Goal: Book appointment/travel/reservation

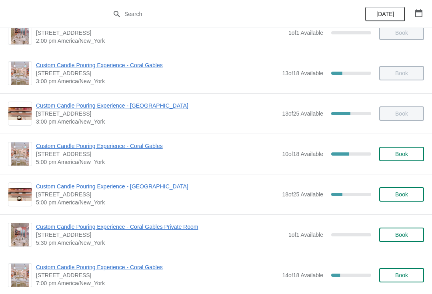
scroll to position [264, 0]
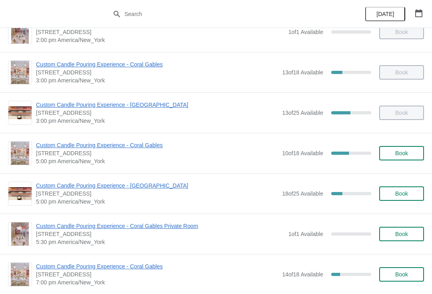
click at [147, 148] on span "Custom Candle Pouring Experience - Coral Gables" at bounding box center [157, 145] width 242 height 8
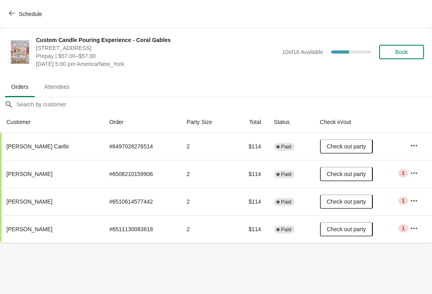
click at [37, 16] on span "Schedule" at bounding box center [30, 14] width 23 height 6
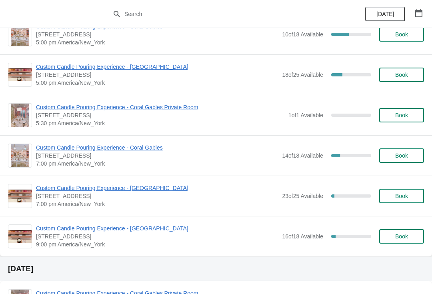
scroll to position [393, 0]
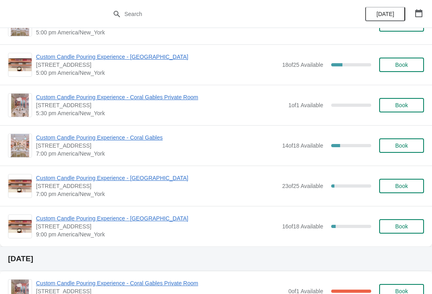
click at [150, 139] on span "Custom Candle Pouring Experience - Coral Gables" at bounding box center [157, 138] width 242 height 8
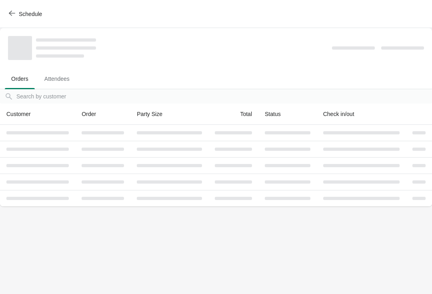
scroll to position [0, 0]
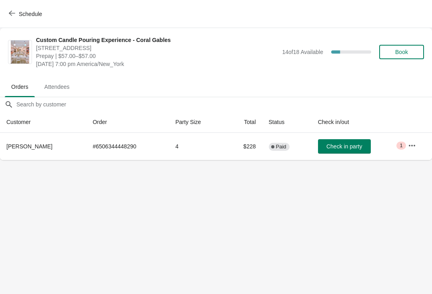
click at [40, 14] on span "Schedule" at bounding box center [30, 14] width 23 height 6
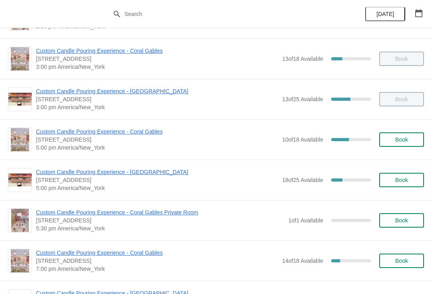
scroll to position [281, 0]
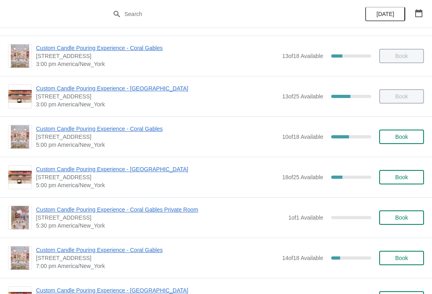
click at [49, 172] on span "Custom Candle Pouring Experience - [GEOGRAPHIC_DATA]" at bounding box center [157, 169] width 242 height 8
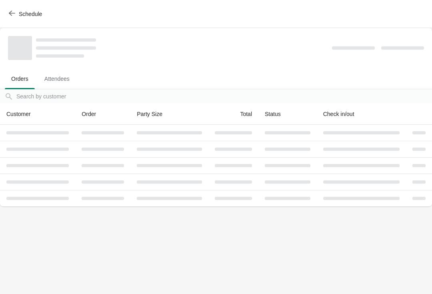
scroll to position [0, 0]
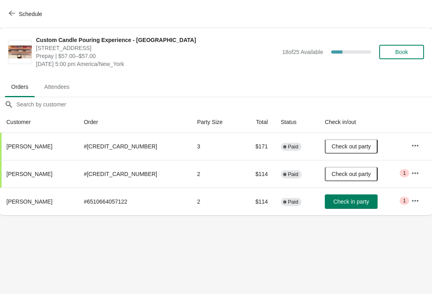
click at [23, 18] on button "Schedule" at bounding box center [26, 14] width 44 height 14
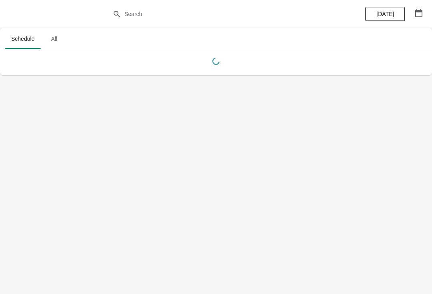
click at [419, 14] on icon "button" at bounding box center [419, 13] width 8 height 8
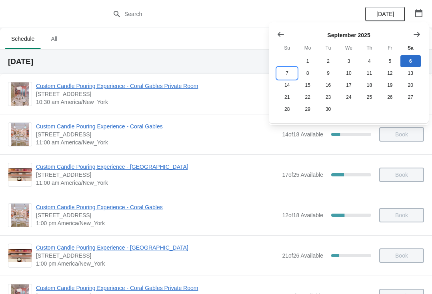
click at [289, 76] on button "7" at bounding box center [287, 73] width 20 height 12
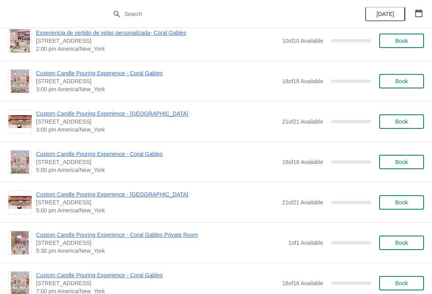
scroll to position [345, 0]
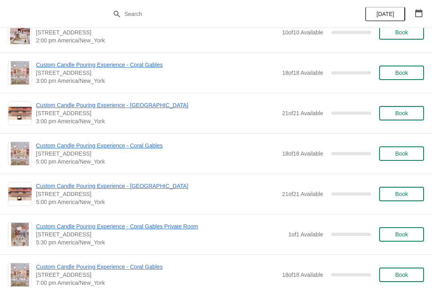
click at [49, 149] on span "Custom Candle Pouring Experience - Coral Gables" at bounding box center [157, 146] width 242 height 8
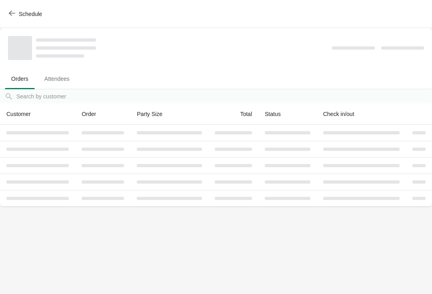
scroll to position [0, 0]
click at [17, 12] on span "Schedule" at bounding box center [26, 14] width 32 height 8
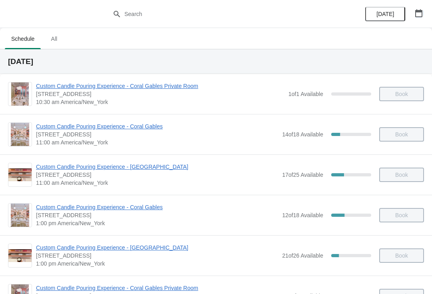
click at [418, 14] on icon "button" at bounding box center [419, 13] width 8 height 8
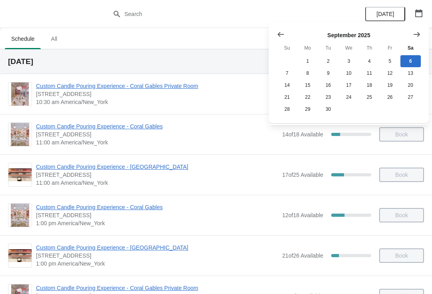
click at [279, 38] on icon "Show previous month, August 2025" at bounding box center [281, 34] width 8 height 8
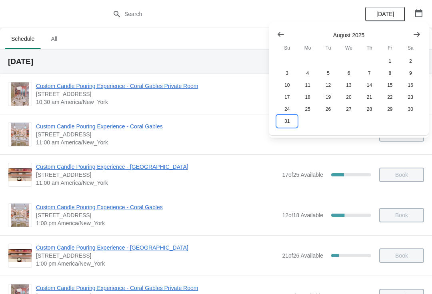
click at [285, 124] on button "31" at bounding box center [287, 121] width 20 height 12
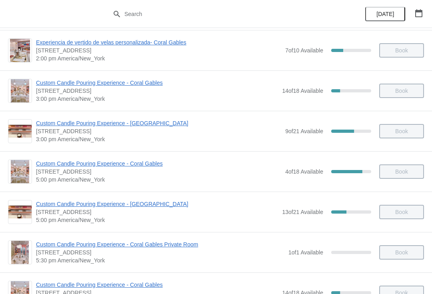
scroll to position [337, 0]
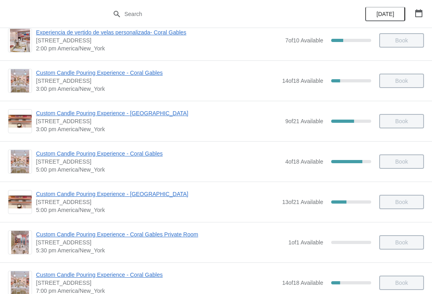
click at [122, 157] on span "Custom Candle Pouring Experience - Coral Gables" at bounding box center [158, 154] width 245 height 8
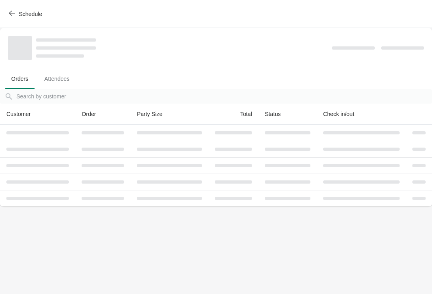
scroll to position [0, 0]
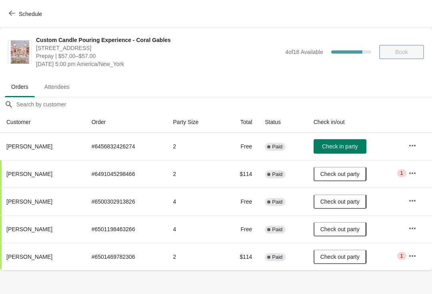
click at [410, 150] on button "button" at bounding box center [413, 146] width 14 height 14
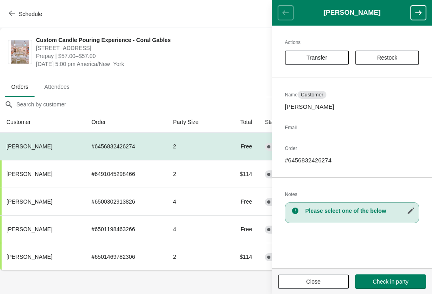
click at [302, 285] on button "Close" at bounding box center [313, 282] width 71 height 14
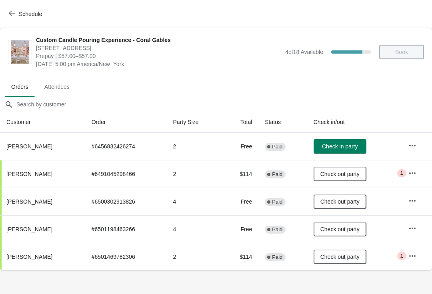
click at [416, 147] on icon "button" at bounding box center [413, 146] width 8 height 8
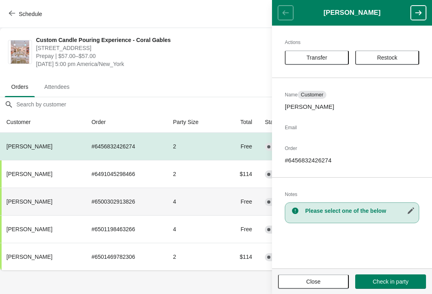
click at [200, 201] on td "4" at bounding box center [194, 202] width 55 height 28
click at [319, 282] on span "Close" at bounding box center [314, 282] width 14 height 6
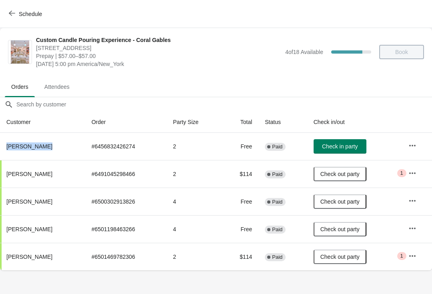
copy span "[PERSON_NAME]"
